Goal: Task Accomplishment & Management: Complete application form

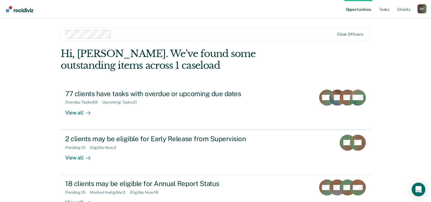
click at [27, 90] on div "Opportunities Tasks Client s [PERSON_NAME] [PERSON_NAME] Profile How it works L…" at bounding box center [215, 121] width 431 height 242
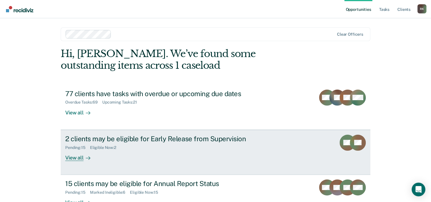
click at [126, 137] on div "2 clients may be eligible for Early Release from Supervision" at bounding box center [165, 138] width 200 height 8
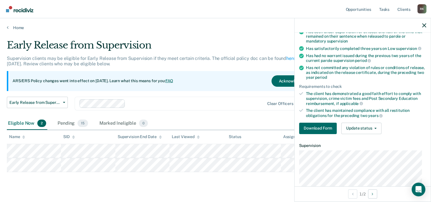
scroll to position [105, 0]
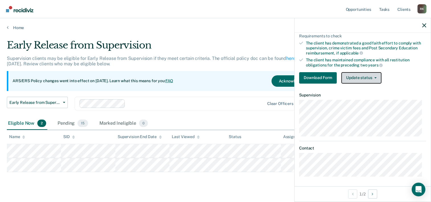
click at [377, 77] on button "Update status" at bounding box center [361, 77] width 40 height 11
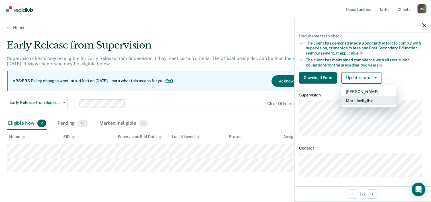
click at [372, 102] on button "Mark Ineligible" at bounding box center [368, 100] width 55 height 9
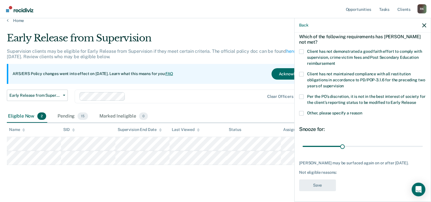
scroll to position [10, 0]
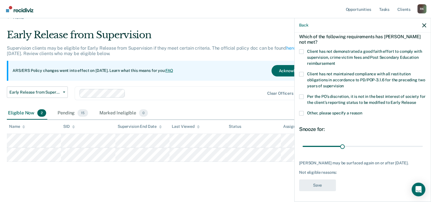
click at [303, 111] on span at bounding box center [301, 113] width 5 height 5
click at [362, 111] on input "Other, please specify a reason" at bounding box center [362, 111] width 0 height 0
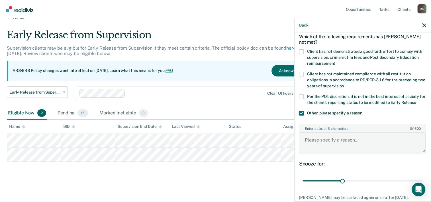
click at [338, 139] on textarea "Enter at least 3 characters 0 / 1600" at bounding box center [363, 142] width 126 height 21
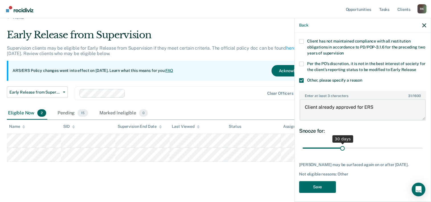
scroll to position [60, 0]
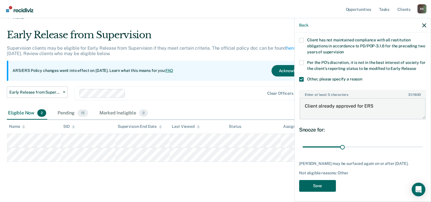
type textarea "Client already approved for ERS"
click at [316, 183] on button "Save" at bounding box center [317, 186] width 37 height 12
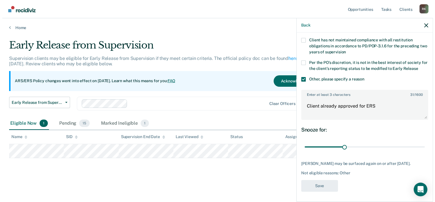
scroll to position [0, 0]
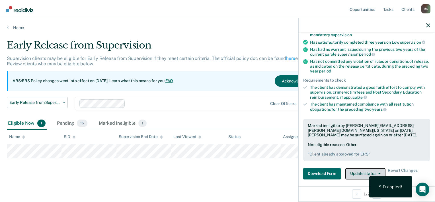
click at [357, 172] on button "Update status" at bounding box center [365, 173] width 40 height 11
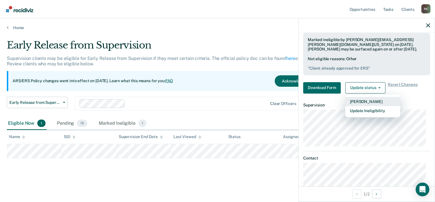
scroll to position [156, 0]
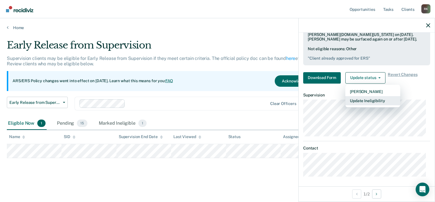
click at [368, 98] on button "Update Ineligibility" at bounding box center [372, 100] width 55 height 9
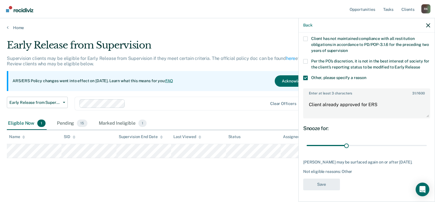
scroll to position [60, 0]
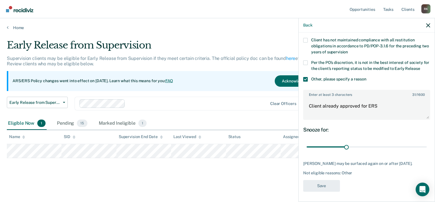
click at [217, 185] on main "Early Release from Supervision Supervision clients may be eligible for Early Re…" at bounding box center [217, 115] width 435 height 170
click at [147, 177] on div "Early Release from Supervision Supervision clients may be eligible for Early Re…" at bounding box center [217, 108] width 421 height 138
click at [428, 24] on icon "button" at bounding box center [428, 25] width 4 height 4
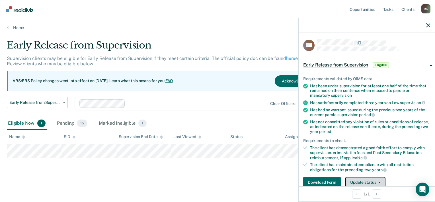
click at [365, 182] on button "Update status" at bounding box center [365, 182] width 40 height 11
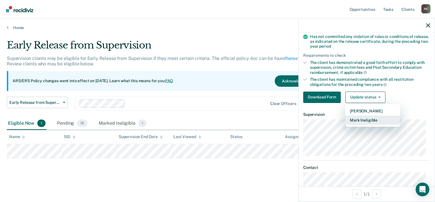
click at [357, 118] on button "Mark Ineligible" at bounding box center [372, 119] width 55 height 9
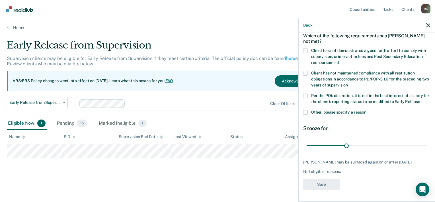
scroll to position [31, 0]
click at [308, 110] on label "Other, please specify a reason" at bounding box center [366, 113] width 127 height 6
click at [366, 110] on input "Other, please specify a reason" at bounding box center [366, 110] width 0 height 0
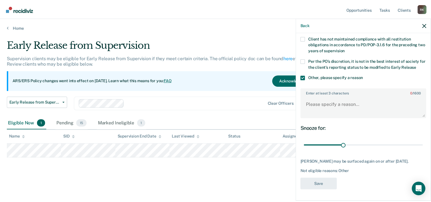
scroll to position [65, 0]
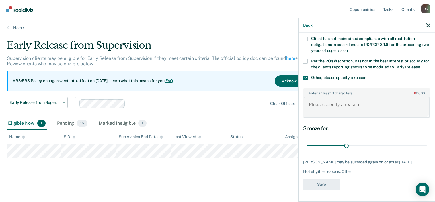
click at [326, 103] on textarea "Enter at least 3 characters 0 / 1600" at bounding box center [367, 107] width 126 height 21
type textarea "Client's form already submitted"
click at [323, 186] on button "Save" at bounding box center [321, 184] width 37 height 12
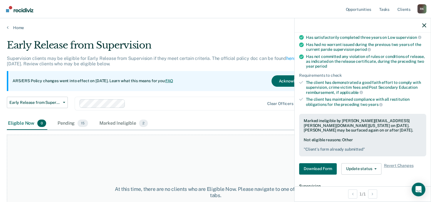
click at [426, 25] on div at bounding box center [362, 25] width 136 height 14
click at [424, 24] on icon "button" at bounding box center [424, 25] width 4 height 4
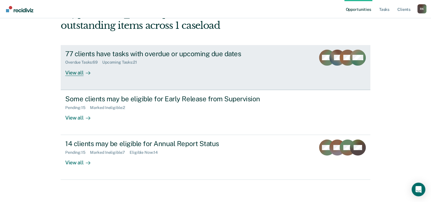
scroll to position [40, 0]
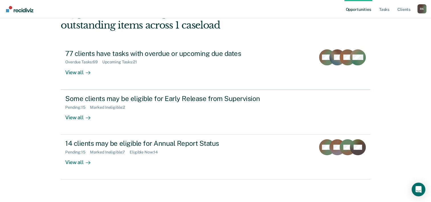
drag, startPoint x: 4, startPoint y: 106, endPoint x: 40, endPoint y: 115, distance: 36.7
click at [8, 106] on div "Opportunities Tasks Client s [PERSON_NAME] [PERSON_NAME] Profile How it works L…" at bounding box center [215, 81] width 431 height 242
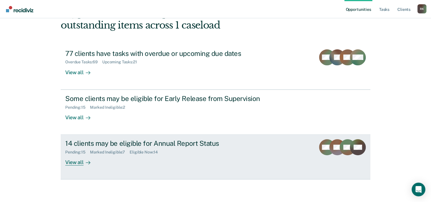
click at [113, 140] on div "14 clients may be eligible for Annual Report Status" at bounding box center [165, 143] width 200 height 8
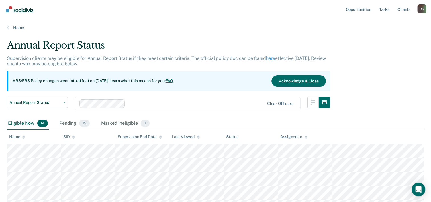
scroll to position [142, 0]
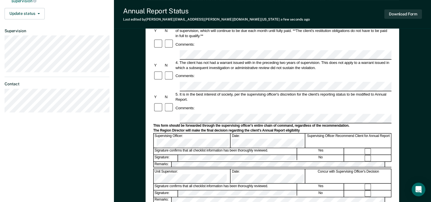
scroll to position [21, 0]
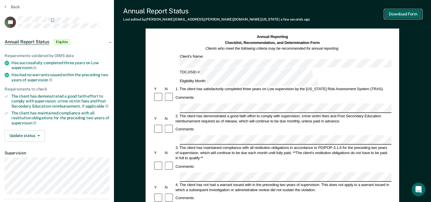
click at [413, 14] on button "Download Form" at bounding box center [403, 13] width 38 height 9
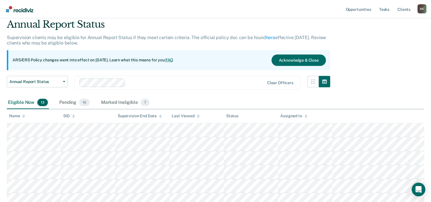
scroll to position [142, 0]
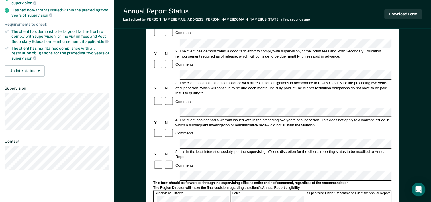
scroll to position [171, 0]
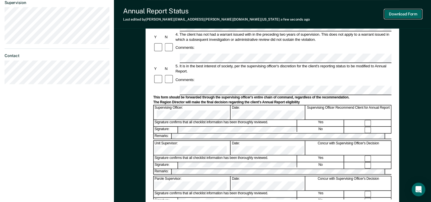
click at [403, 16] on button "Download Form" at bounding box center [403, 13] width 38 height 9
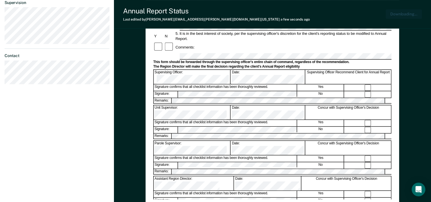
scroll to position [198, 0]
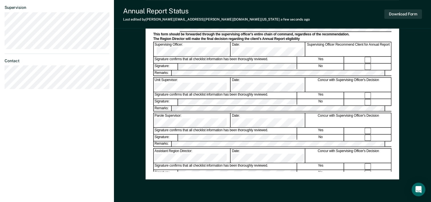
scroll to position [142, 0]
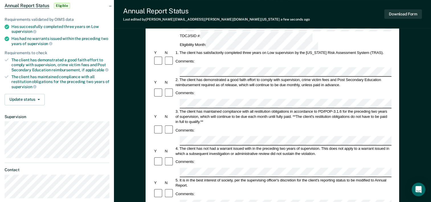
scroll to position [114, 0]
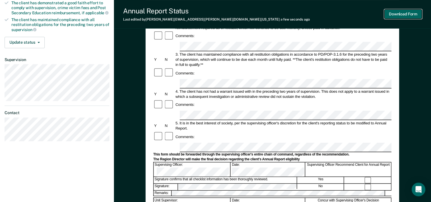
click at [394, 17] on button "Download Form" at bounding box center [403, 13] width 38 height 9
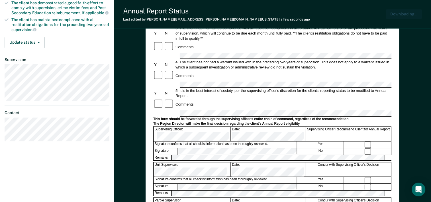
scroll to position [0, 0]
